Goal: Task Accomplishment & Management: Use online tool/utility

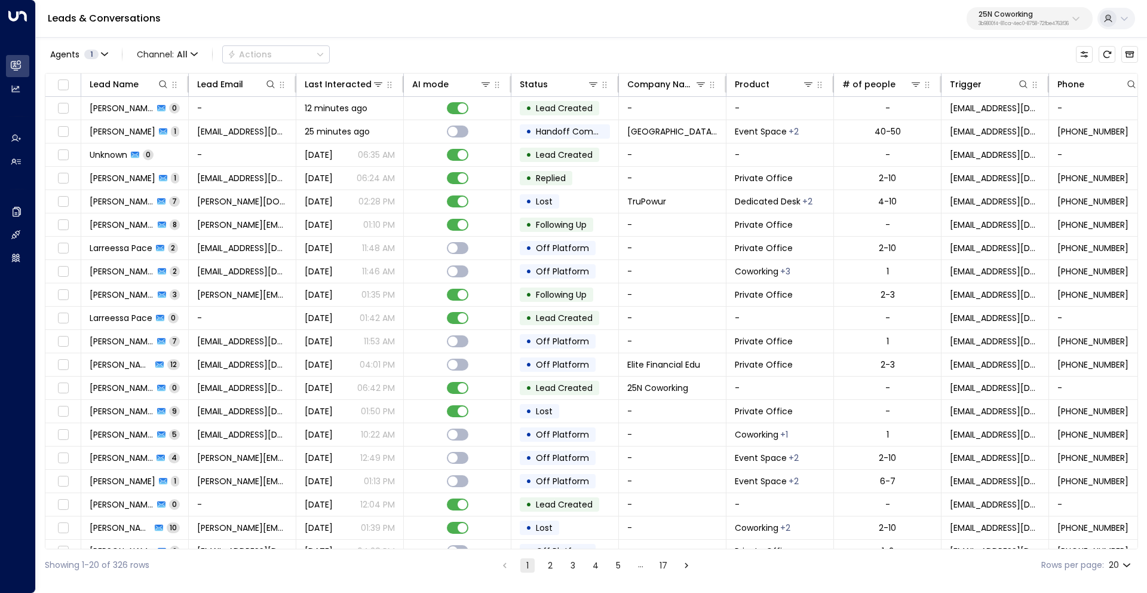
click at [1009, 16] on p "25N Coworking" at bounding box center [1024, 14] width 90 height 7
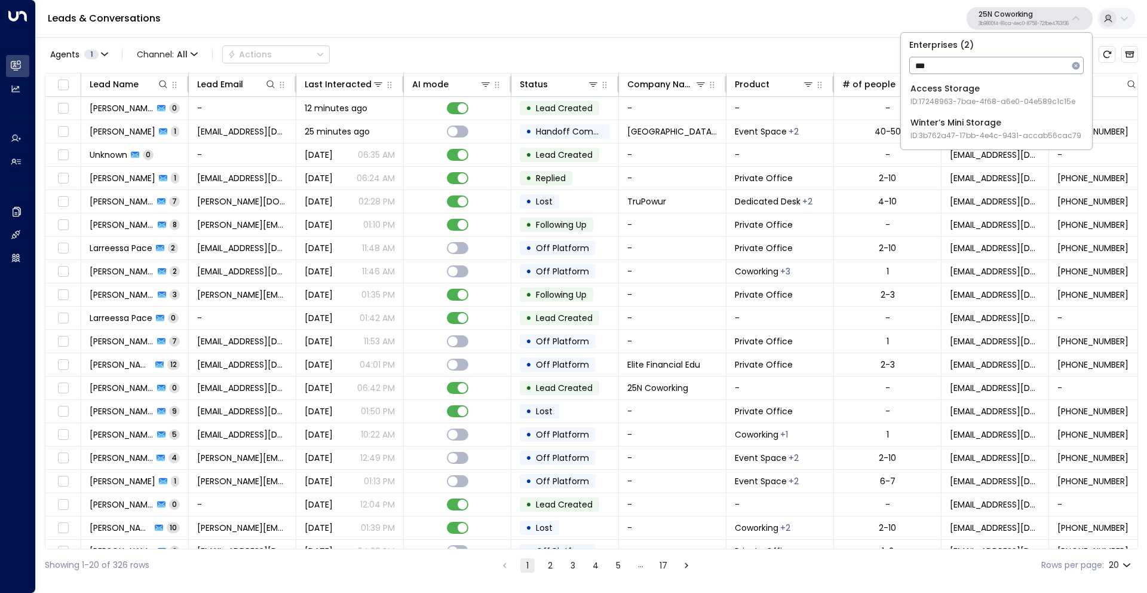
type input "***"
click at [970, 88] on div "Access Storage ID: 17248963-7bae-4f68-a6e0-04e589c1c15e" at bounding box center [993, 94] width 165 height 24
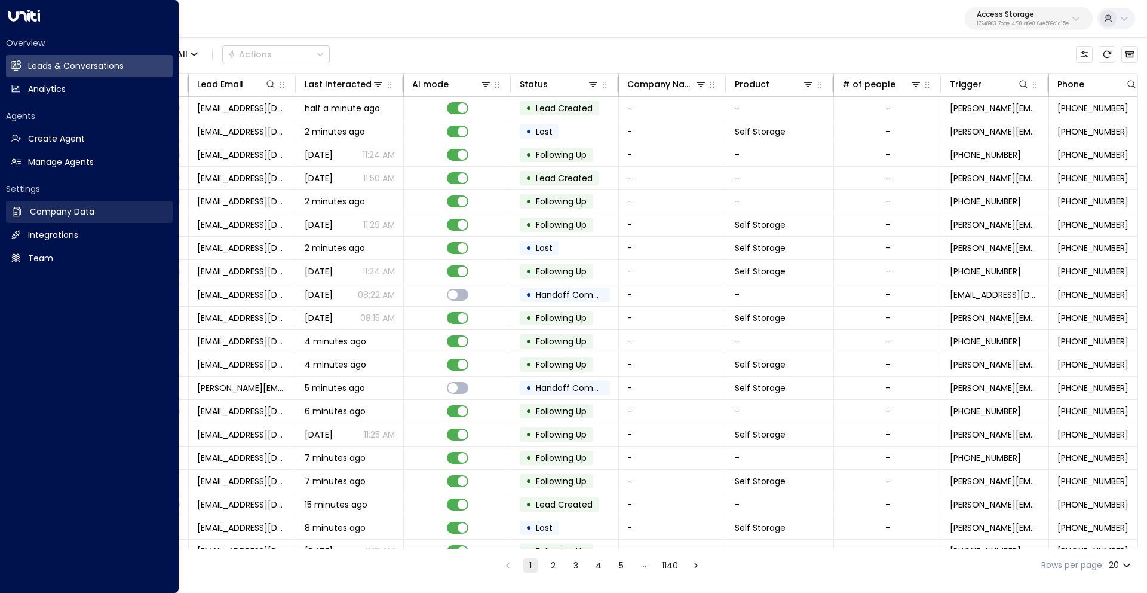
click at [62, 219] on link "Company Data Company Data" at bounding box center [89, 212] width 167 height 22
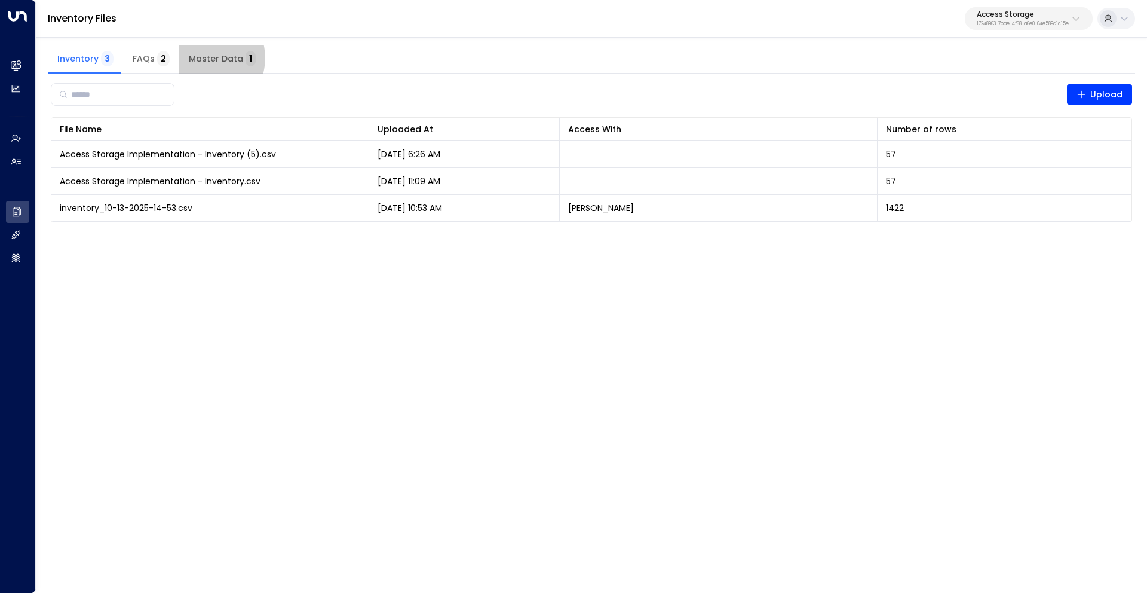
click at [203, 58] on span "Master Data 1" at bounding box center [222, 59] width 67 height 11
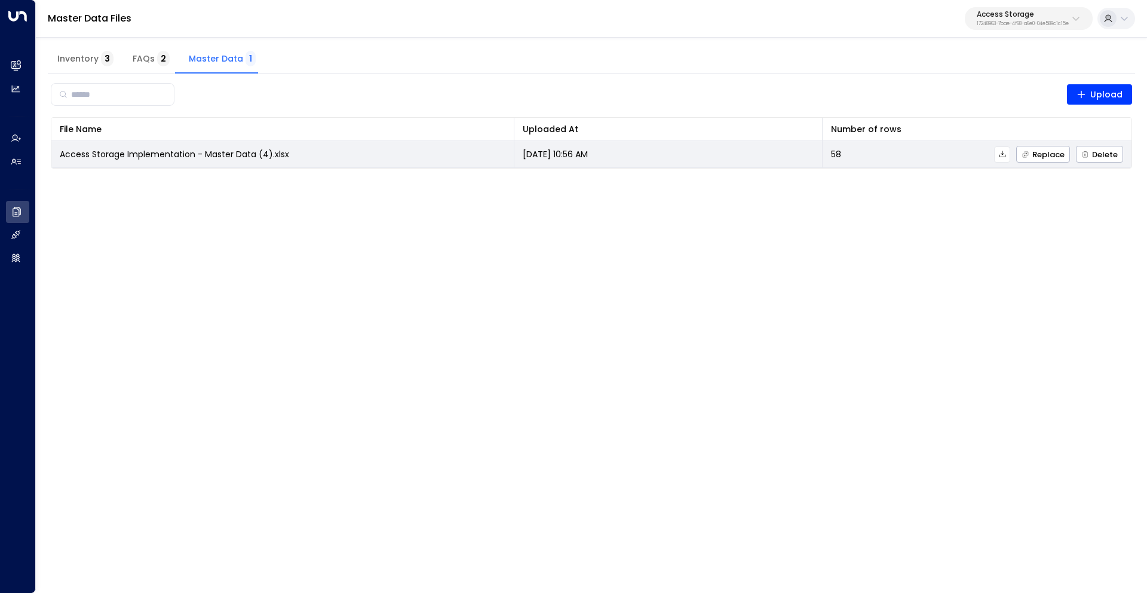
click at [1007, 152] on icon at bounding box center [1002, 154] width 8 height 8
click at [1056, 156] on span "Replace" at bounding box center [1043, 155] width 43 height 8
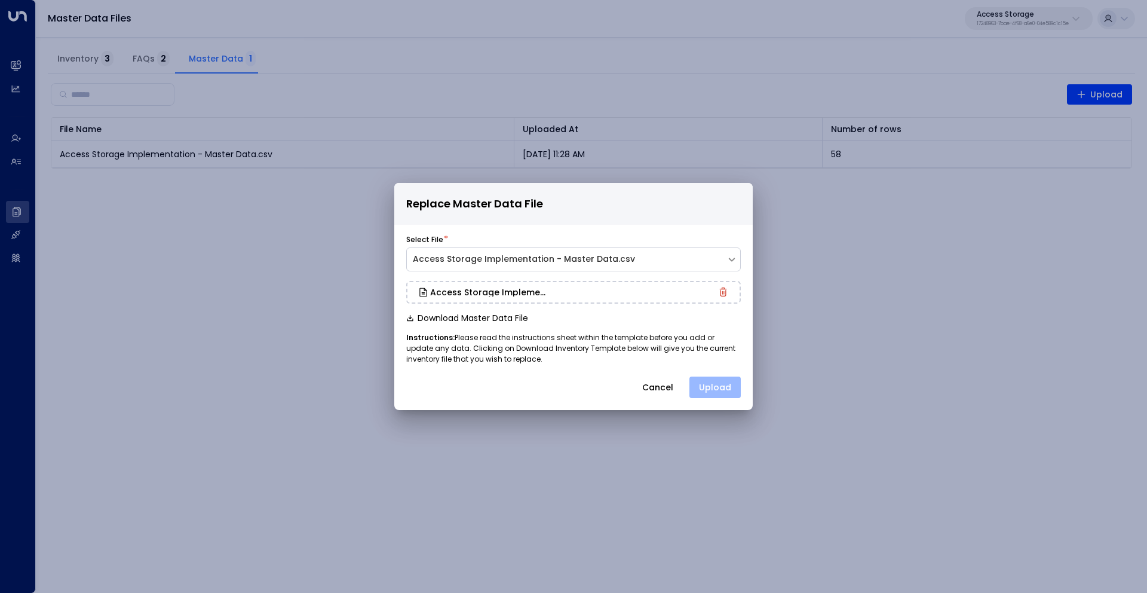
click at [731, 388] on button "Upload" at bounding box center [715, 387] width 51 height 22
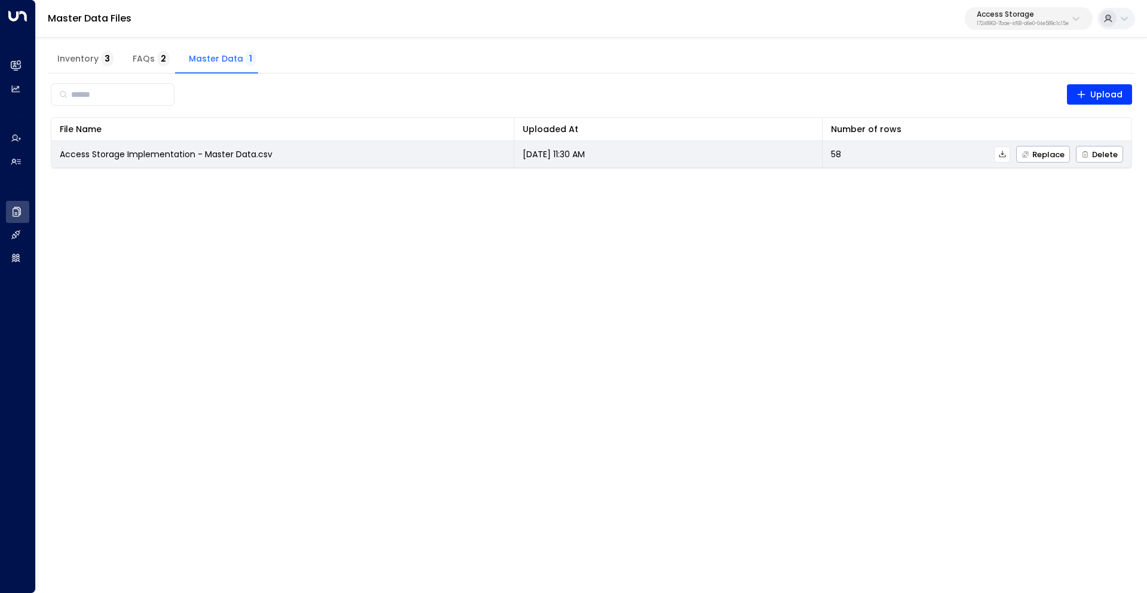
click at [1004, 155] on icon at bounding box center [1002, 154] width 8 height 8
